Goal: Task Accomplishment & Management: Complete application form

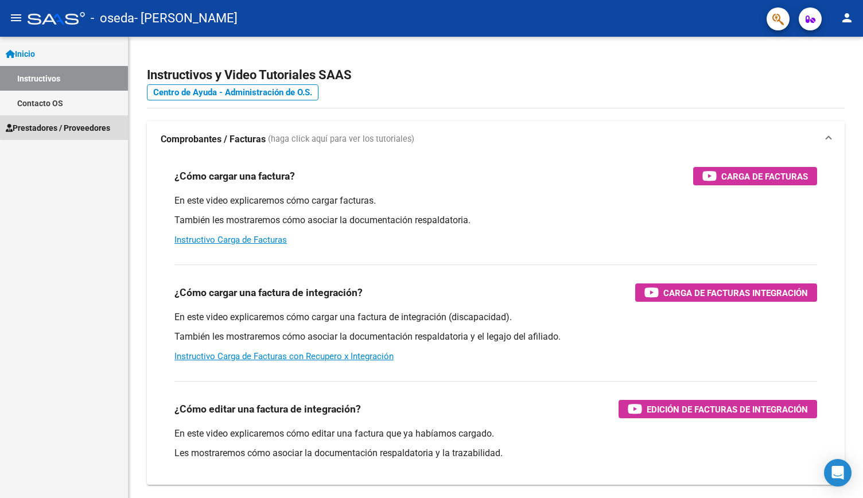
click at [75, 126] on span "Prestadores / Proveedores" at bounding box center [58, 128] width 104 height 13
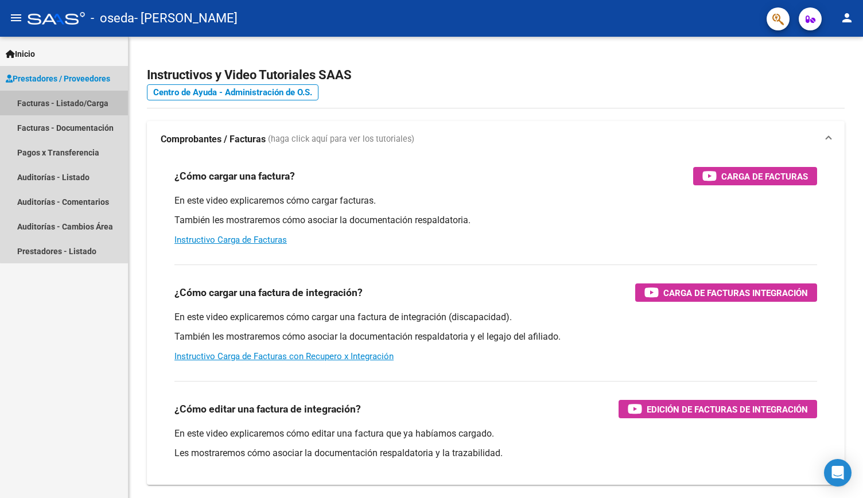
click at [75, 100] on link "Facturas - Listado/Carga" at bounding box center [64, 103] width 128 height 25
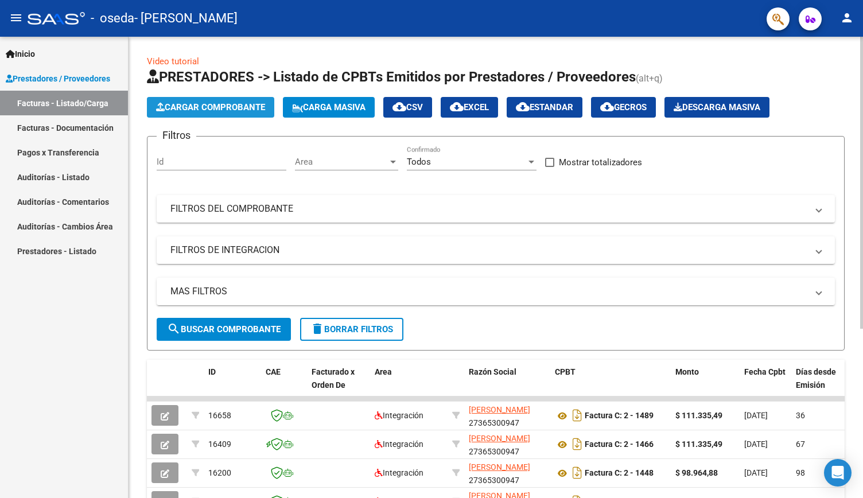
click at [200, 106] on span "Cargar Comprobante" at bounding box center [210, 107] width 109 height 10
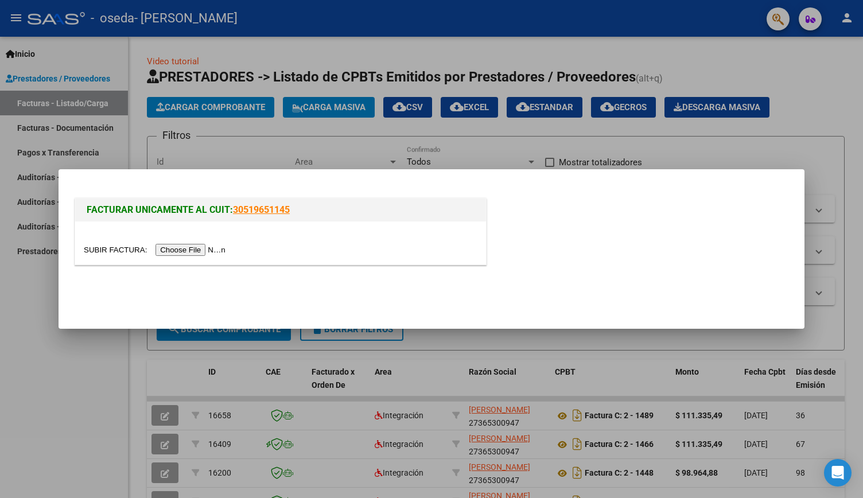
click at [184, 247] on input "file" at bounding box center [156, 250] width 145 height 12
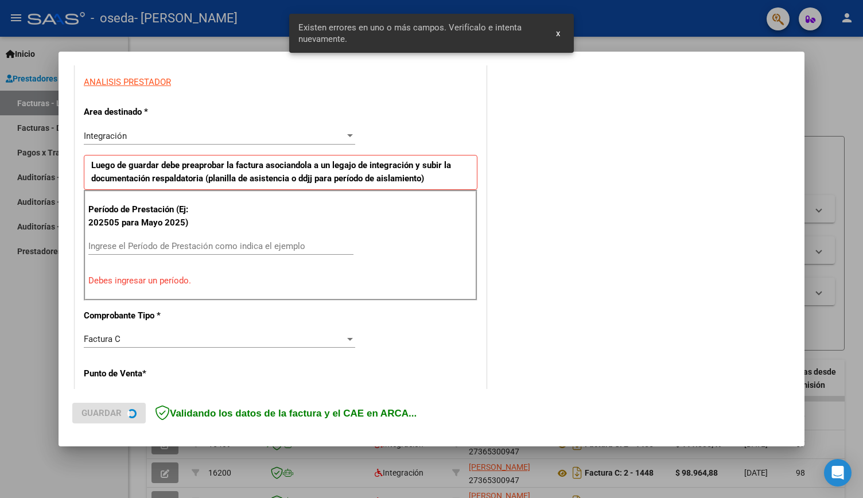
scroll to position [214, 0]
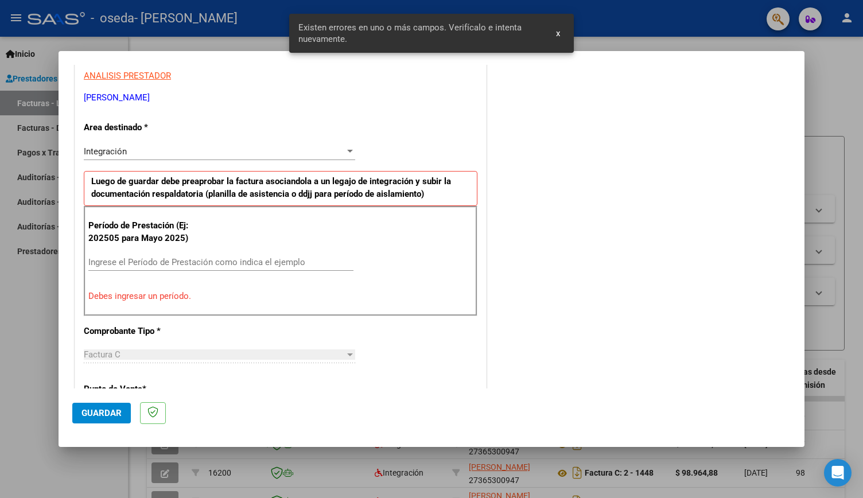
click at [259, 260] on input "Ingrese el Período de Prestación como indica el ejemplo" at bounding box center [220, 262] width 265 height 10
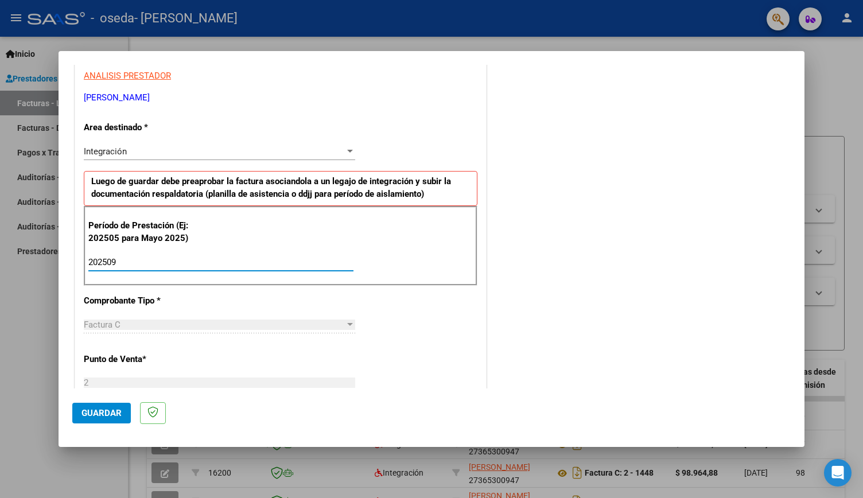
type input "202509"
click at [588, 278] on div "COMENTARIOS Comentarios del Prestador / Gerenciador:" at bounding box center [640, 361] width 302 height 997
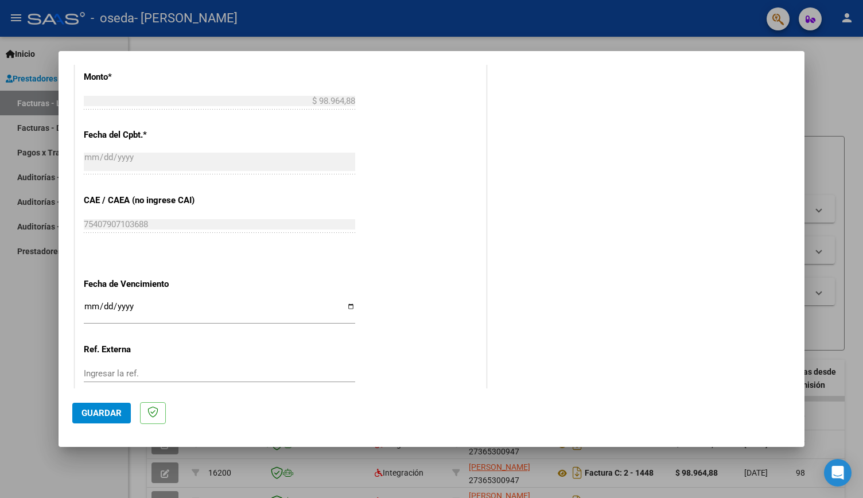
scroll to position [616, 0]
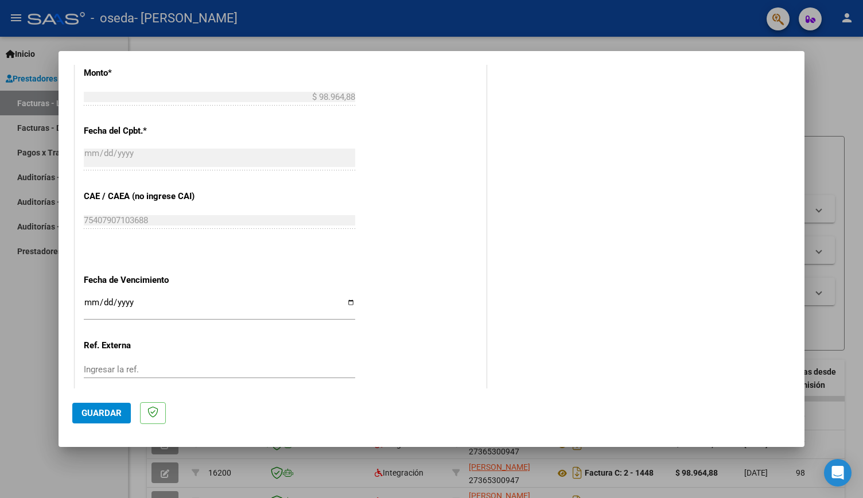
click at [349, 303] on input "Ingresar la fecha" at bounding box center [219, 307] width 271 height 18
type input "[DATE]"
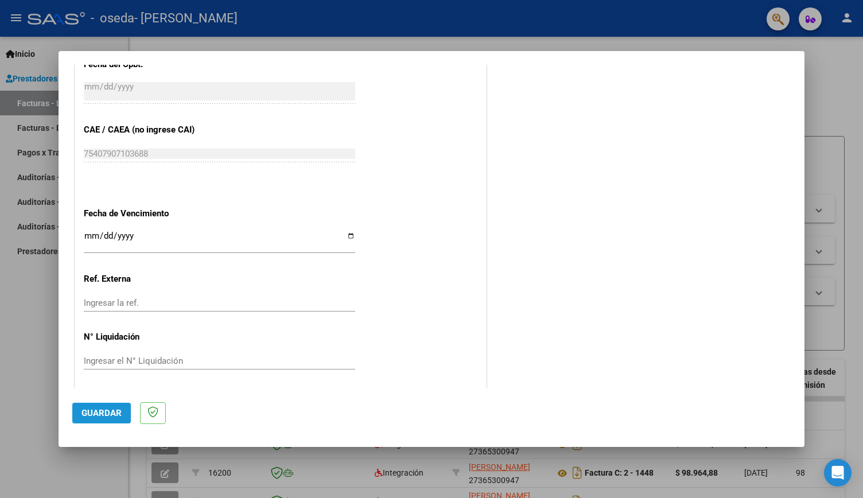
click at [117, 420] on button "Guardar" at bounding box center [101, 413] width 59 height 21
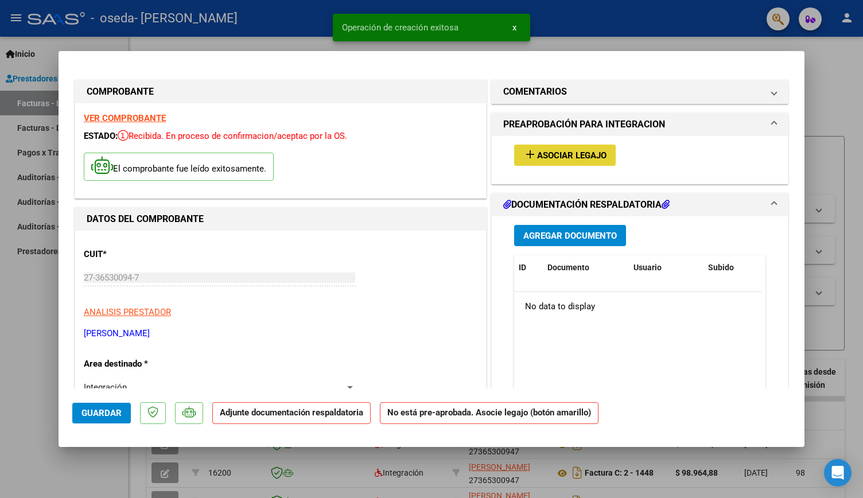
click at [563, 160] on span "Asociar Legajo" at bounding box center [571, 155] width 69 height 10
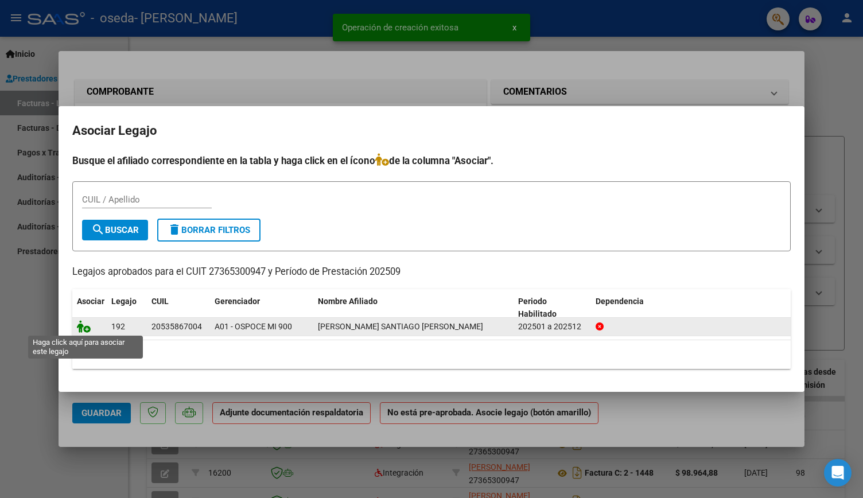
click at [88, 329] on icon at bounding box center [84, 326] width 14 height 13
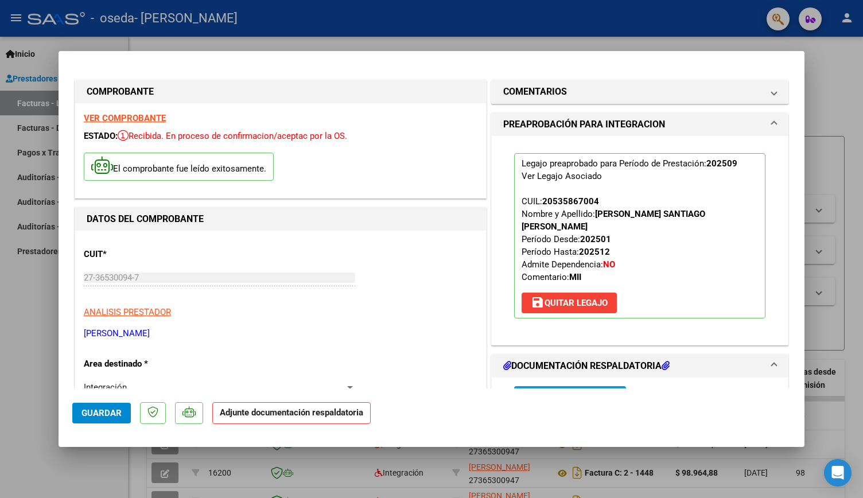
click at [546, 392] on span "Agregar Documento" at bounding box center [570, 397] width 94 height 10
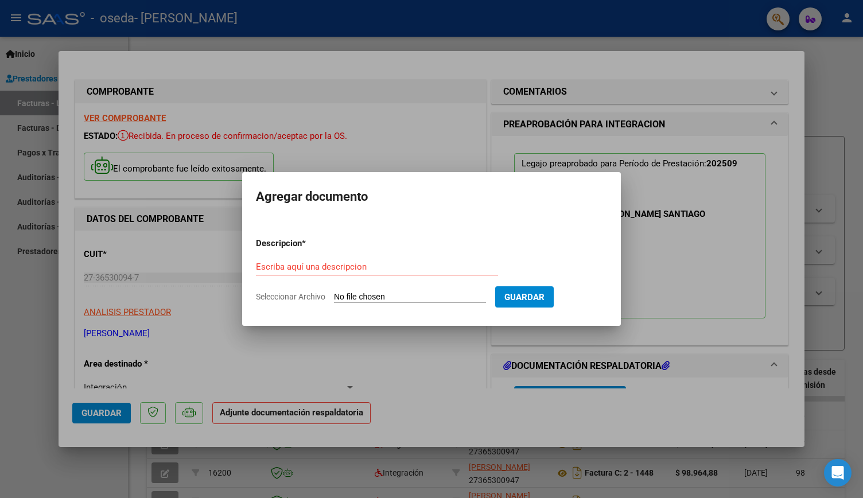
click at [367, 289] on form "Descripcion * Escriba aquí una descripcion Seleccionar Archivo Guardar" at bounding box center [431, 270] width 351 height 84
click at [367, 295] on input "Seleccionar Archivo" at bounding box center [410, 297] width 152 height 11
type input "C:\fakepath\santiago asistencia [DATE].pdf"
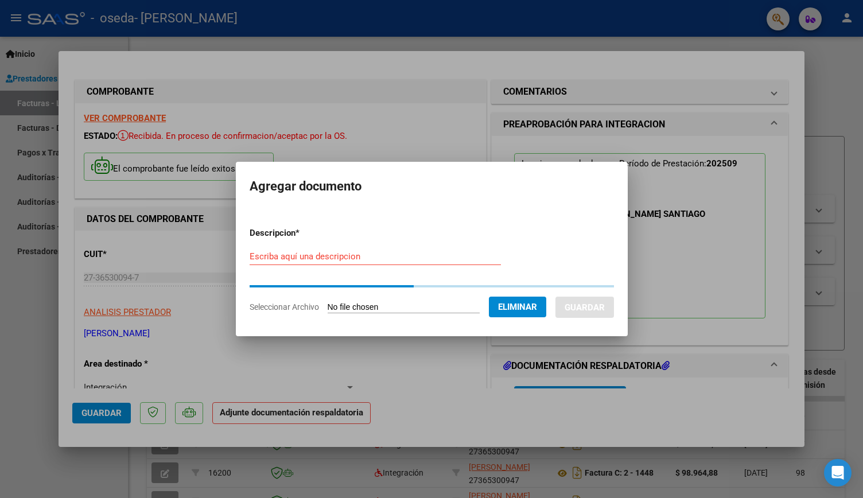
click at [276, 250] on div "Escriba aquí una descripcion" at bounding box center [375, 256] width 251 height 17
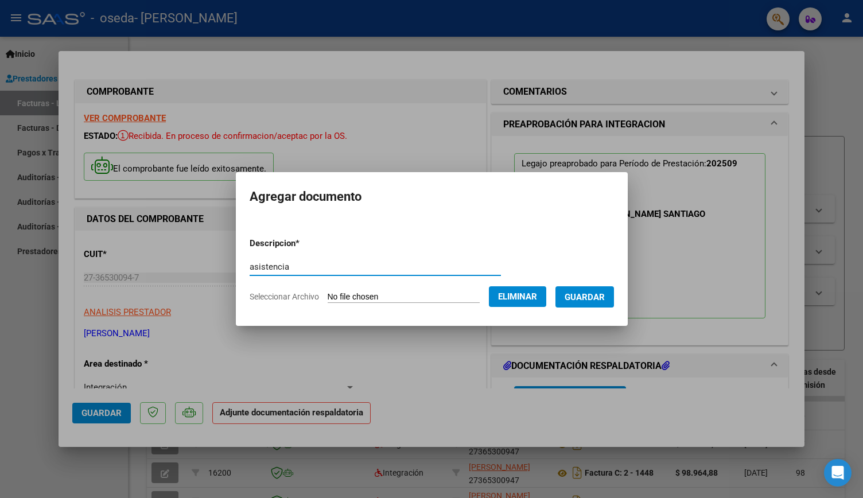
type input "asistencia"
click at [567, 293] on button "Guardar" at bounding box center [584, 296] width 59 height 21
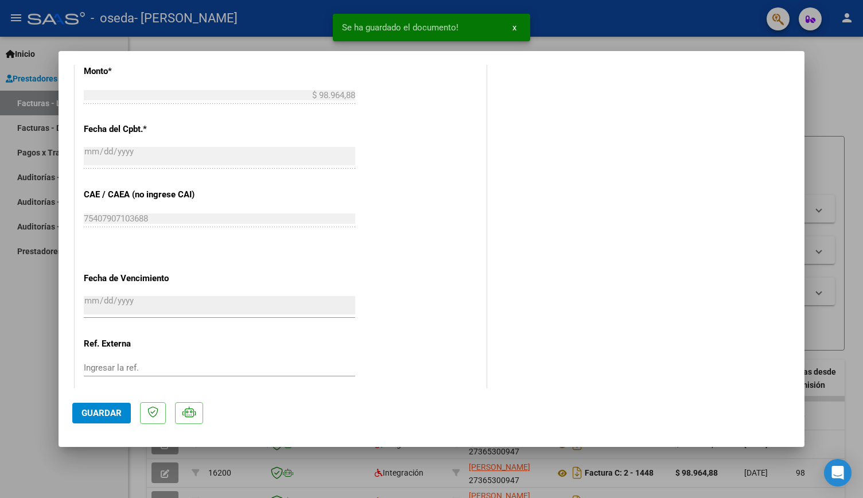
scroll to position [701, 0]
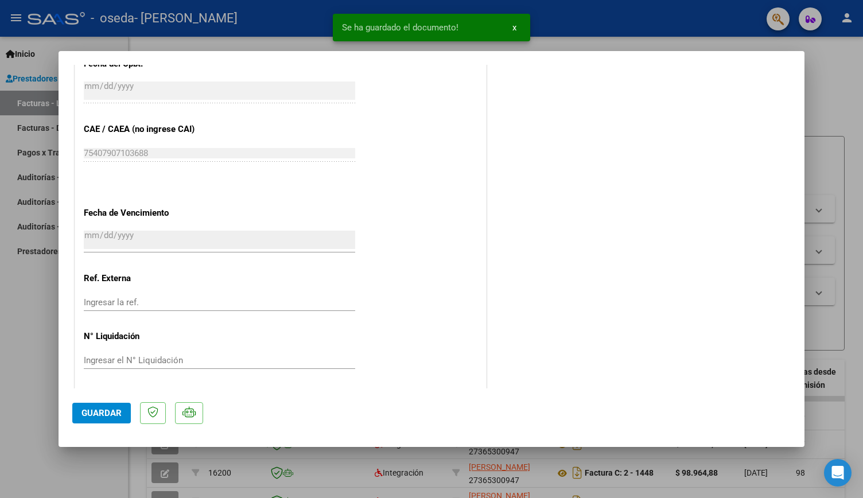
click at [120, 415] on span "Guardar" at bounding box center [101, 413] width 40 height 10
click at [826, 90] on div at bounding box center [431, 249] width 863 height 498
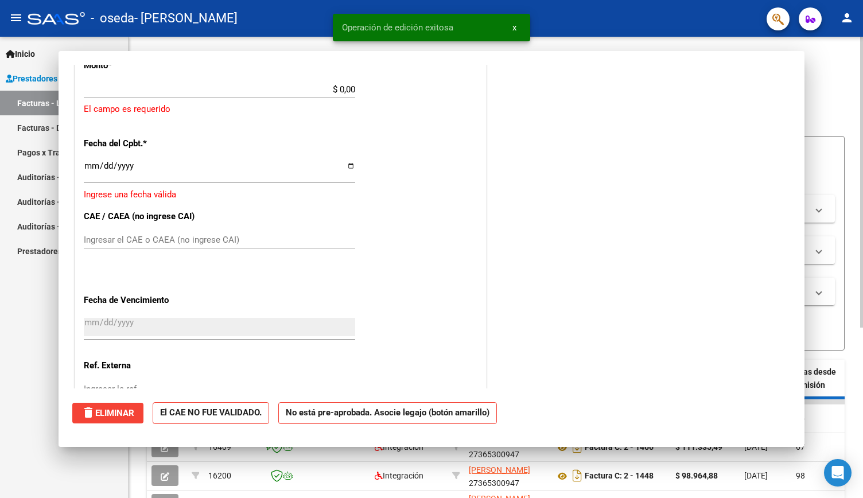
scroll to position [0, 0]
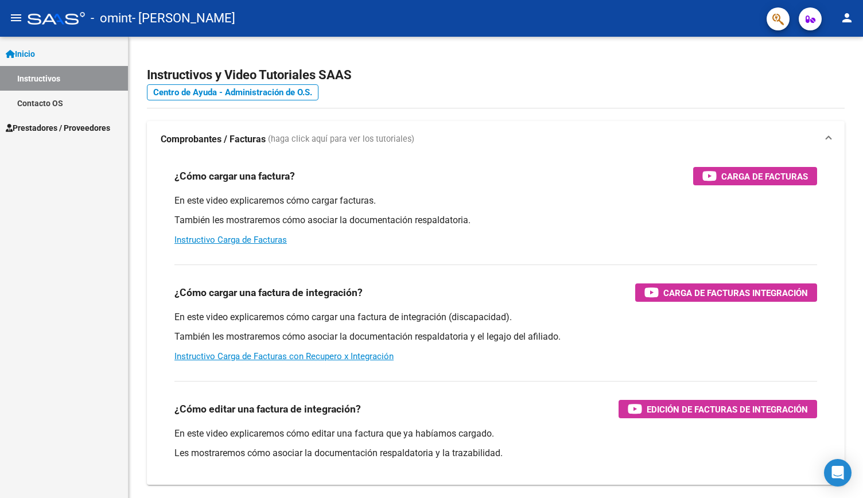
click at [84, 130] on span "Prestadores / Proveedores" at bounding box center [58, 128] width 104 height 13
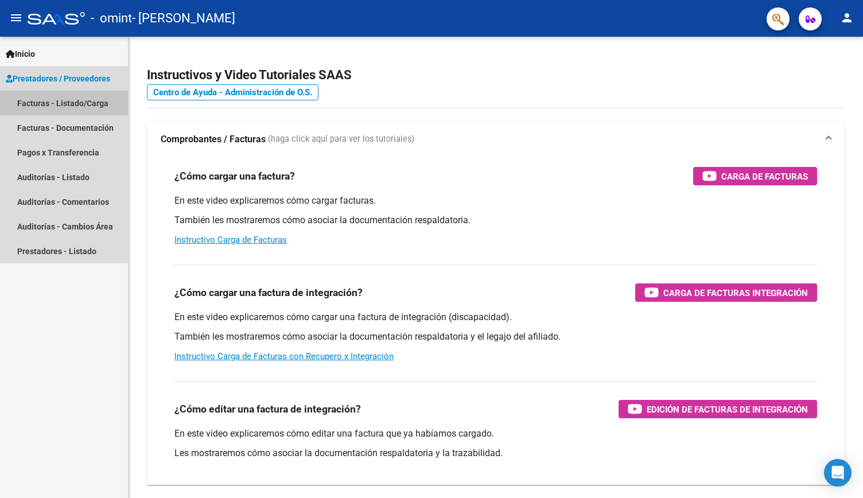
click at [84, 102] on link "Facturas - Listado/Carga" at bounding box center [64, 103] width 128 height 25
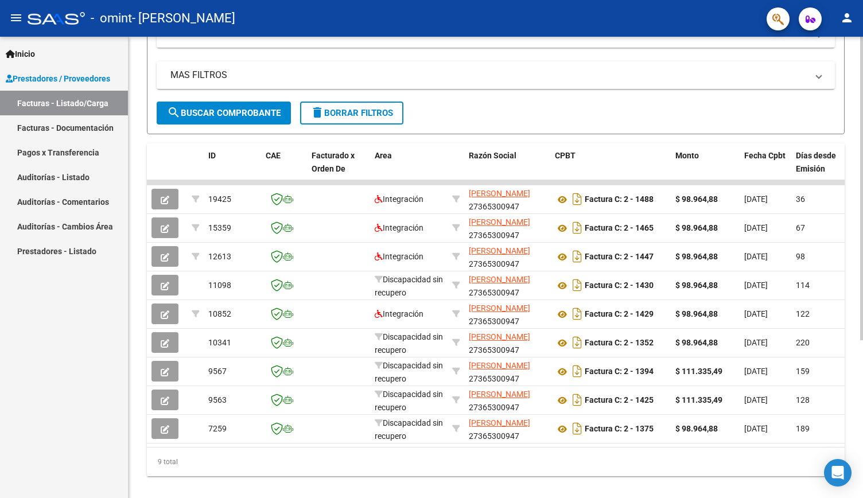
scroll to position [218, 0]
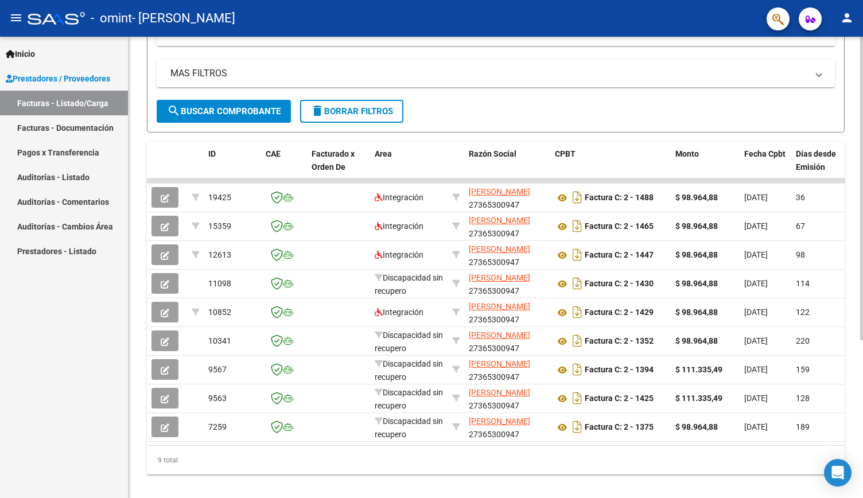
click at [862, 243] on div at bounding box center [861, 337] width 3 height 304
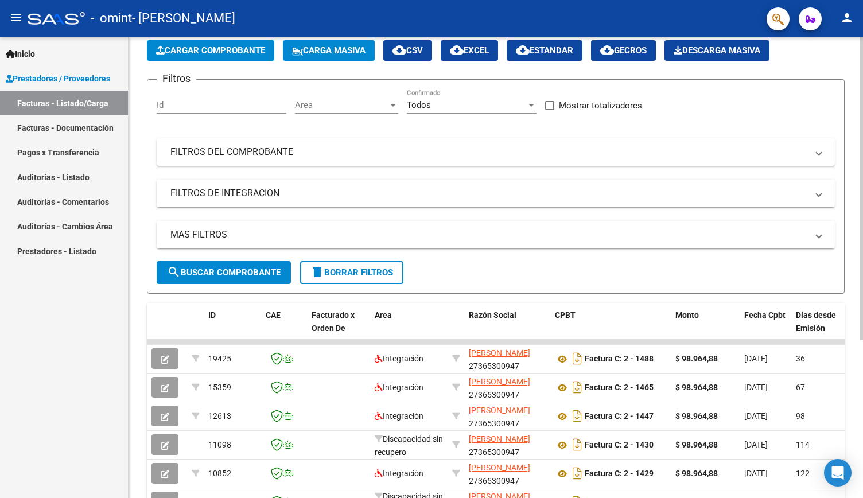
scroll to position [0, 0]
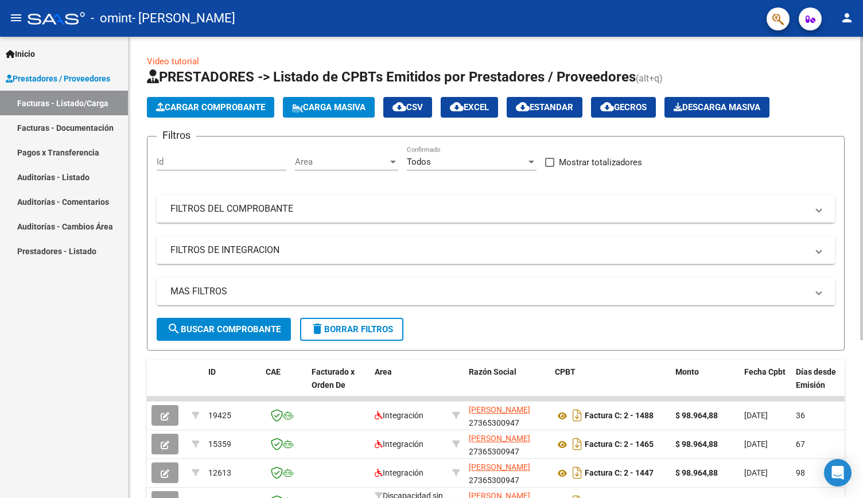
click at [858, 77] on div "Video tutorial PRESTADORES -> Listado de CPBTs Emitidos por Prestadores / Prove…" at bounding box center [497, 383] width 737 height 693
click at [211, 109] on span "Cargar Comprobante" at bounding box center [210, 107] width 109 height 10
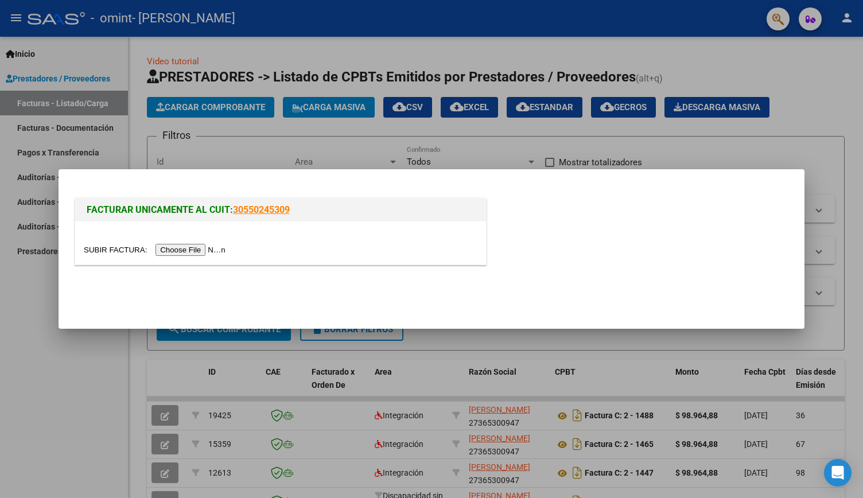
click at [188, 252] on input "file" at bounding box center [156, 250] width 145 height 12
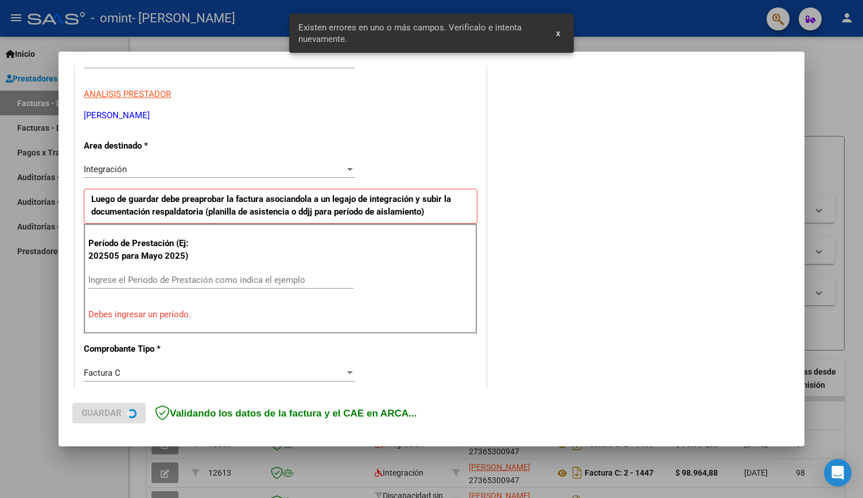
scroll to position [214, 0]
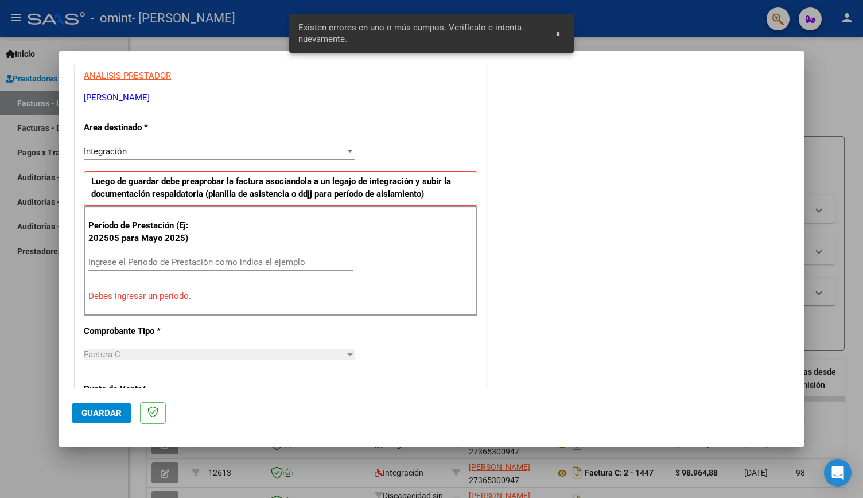
click at [170, 262] on input "Ingrese el Período de Prestación como indica el ejemplo" at bounding box center [220, 262] width 265 height 10
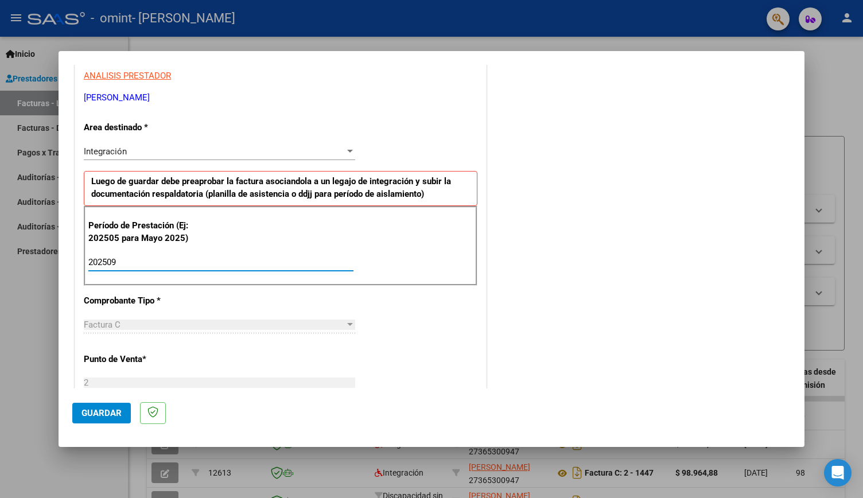
type input "202509"
click at [459, 275] on div "Período de Prestación (Ej: 202505 para Mayo 2025) 202509 Ingrese el Período de …" at bounding box center [281, 246] width 394 height 80
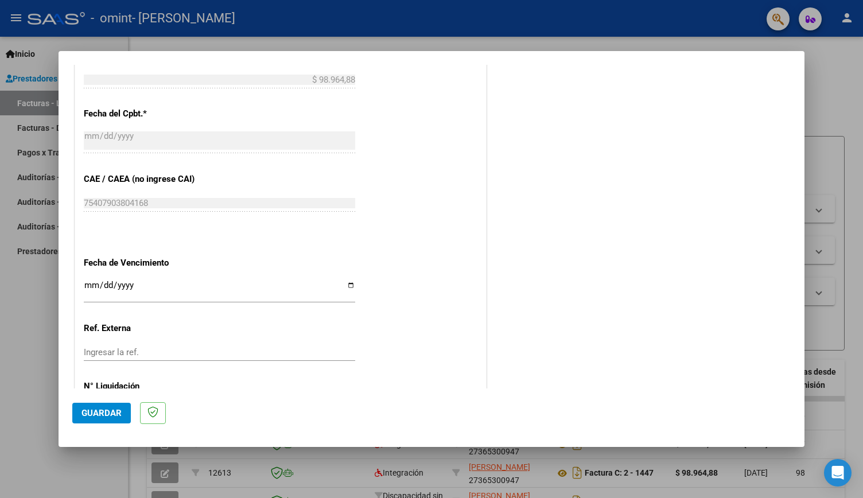
scroll to position [635, 0]
click at [341, 288] on input "Ingresar la fecha" at bounding box center [219, 288] width 271 height 18
click at [348, 288] on input "Ingresar la fecha" at bounding box center [219, 288] width 271 height 18
click at [348, 283] on input "Ingresar la fecha" at bounding box center [219, 288] width 271 height 18
type input "[DATE]"
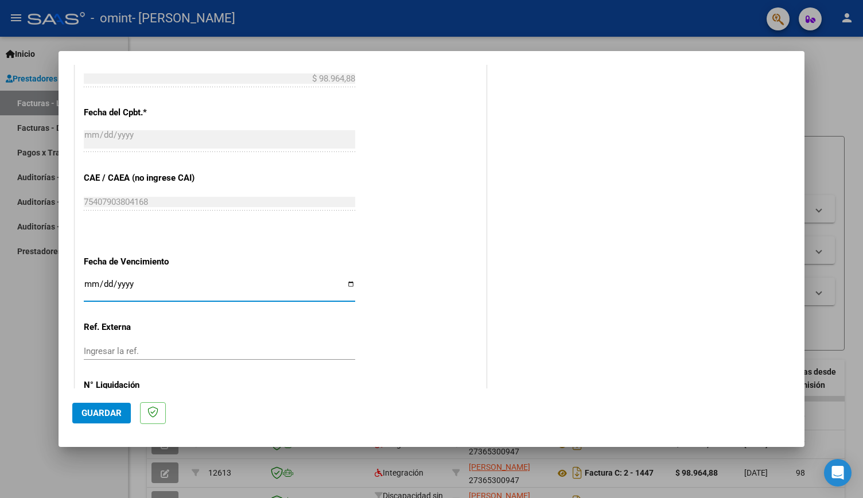
click at [106, 423] on mat-dialog-actions "Guardar" at bounding box center [431, 410] width 718 height 45
click at [106, 418] on button "Guardar" at bounding box center [101, 413] width 59 height 21
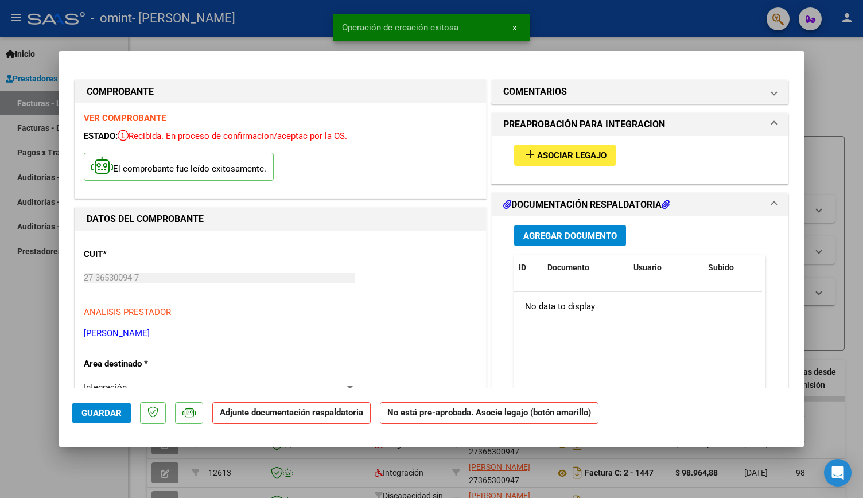
click at [539, 157] on span "Asociar Legajo" at bounding box center [571, 155] width 69 height 10
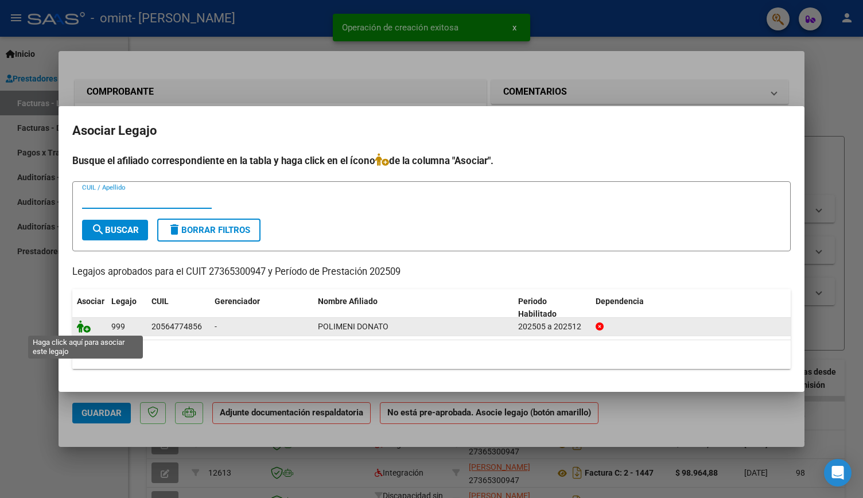
click at [85, 328] on icon at bounding box center [84, 326] width 14 height 13
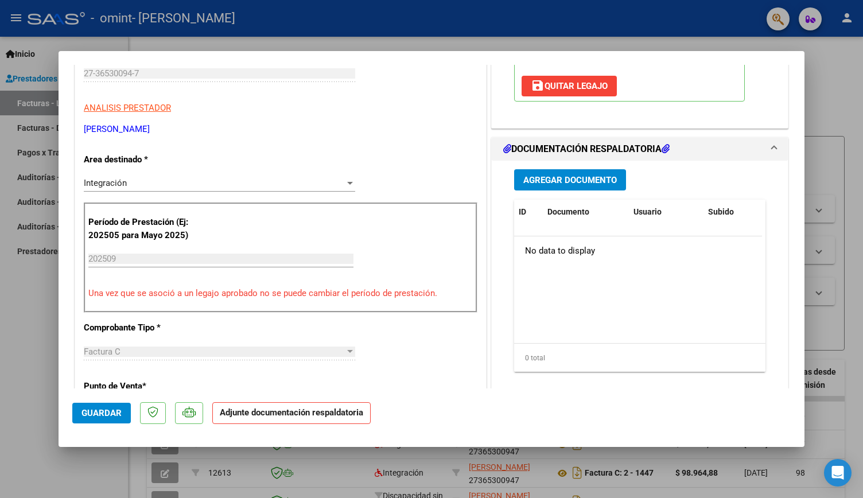
scroll to position [211, 0]
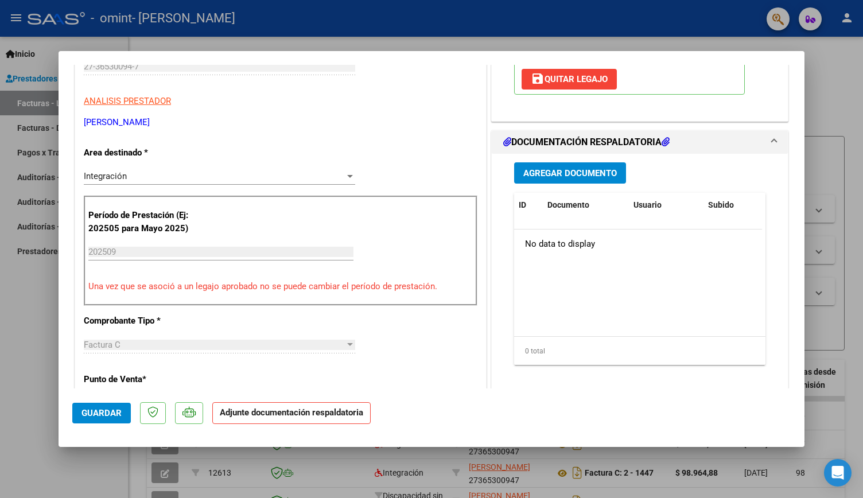
click at [607, 168] on span "Agregar Documento" at bounding box center [570, 173] width 94 height 10
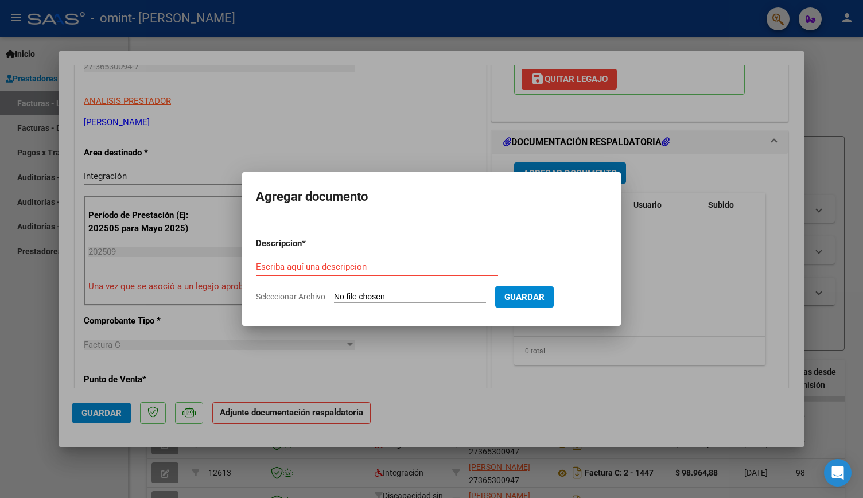
click at [350, 270] on input "Escriba aquí una descripcion" at bounding box center [377, 267] width 242 height 10
click at [363, 291] on form "Descripcion * Escriba aquí una descripcion Seleccionar Archivo Guardar" at bounding box center [431, 270] width 351 height 84
click at [364, 297] on input "Seleccionar Archivo" at bounding box center [410, 297] width 152 height 11
type input "C:\fakepath\planilla asistencia donato septiembre 25.pdf"
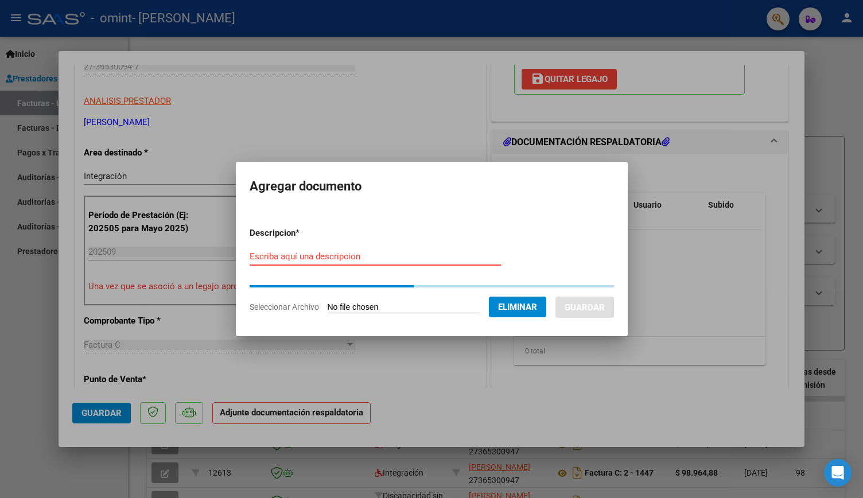
click at [322, 256] on input "Escriba aquí una descripcion" at bounding box center [375, 256] width 251 height 10
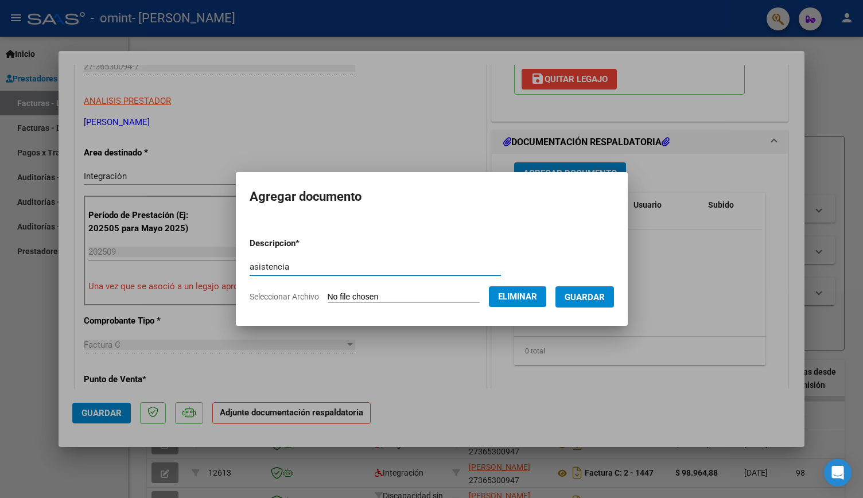
type input "asistencia"
click at [593, 290] on button "Guardar" at bounding box center [584, 296] width 59 height 21
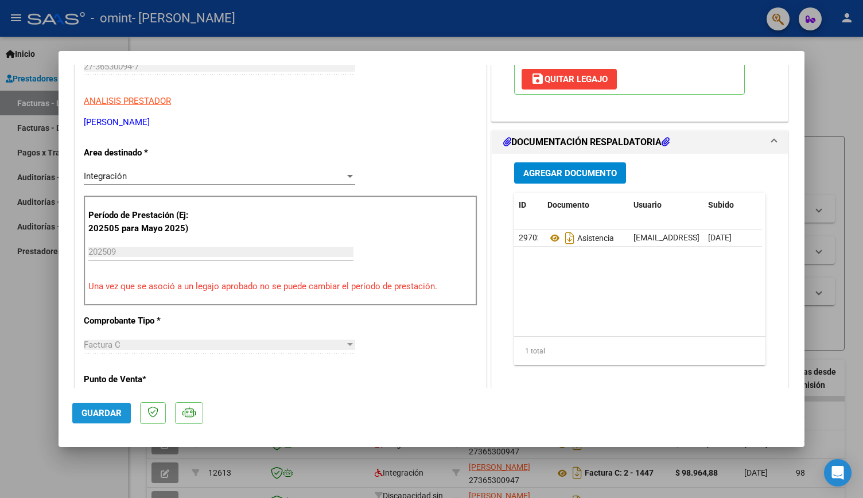
click at [95, 417] on span "Guardar" at bounding box center [101, 413] width 40 height 10
click at [859, 192] on div at bounding box center [431, 249] width 863 height 498
type input "$ 0,00"
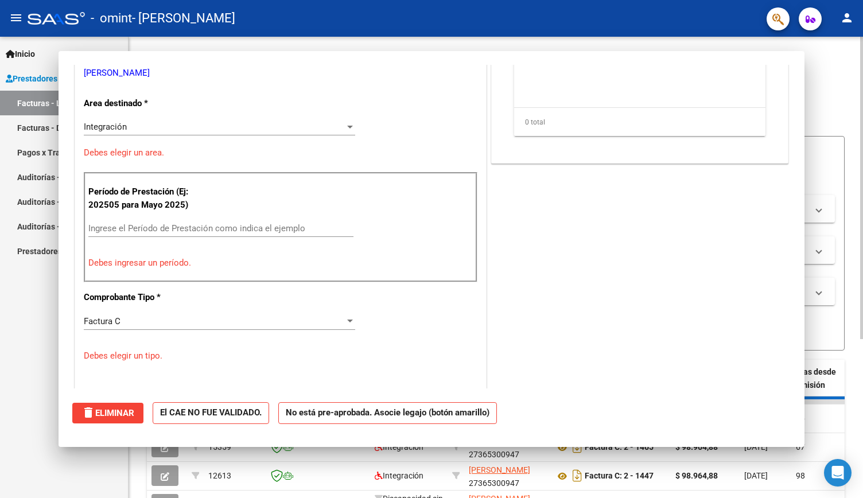
scroll to position [177, 0]
